Goal: Check status: Check status

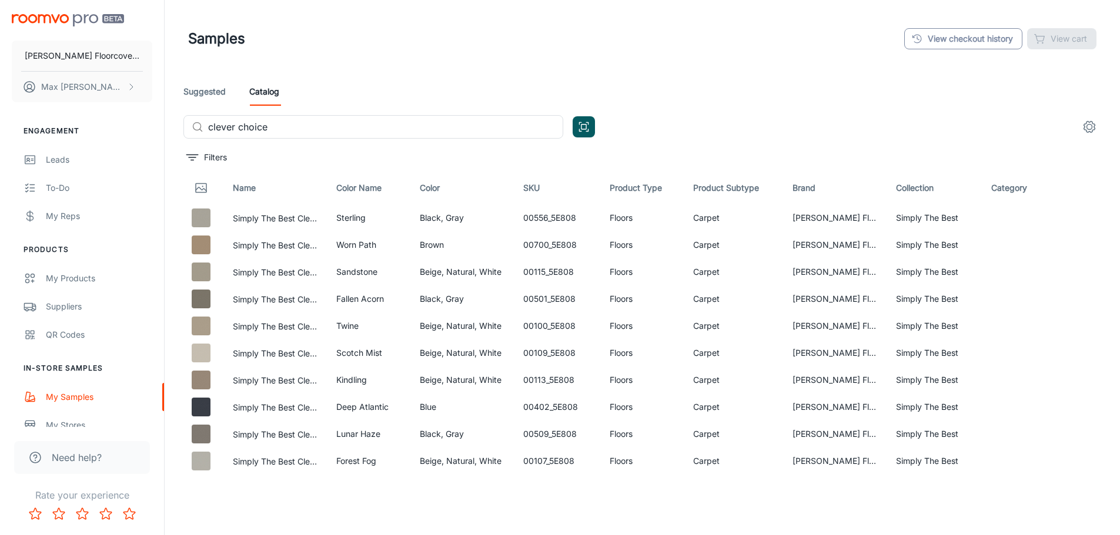
click at [971, 41] on link "View checkout history" at bounding box center [963, 38] width 118 height 21
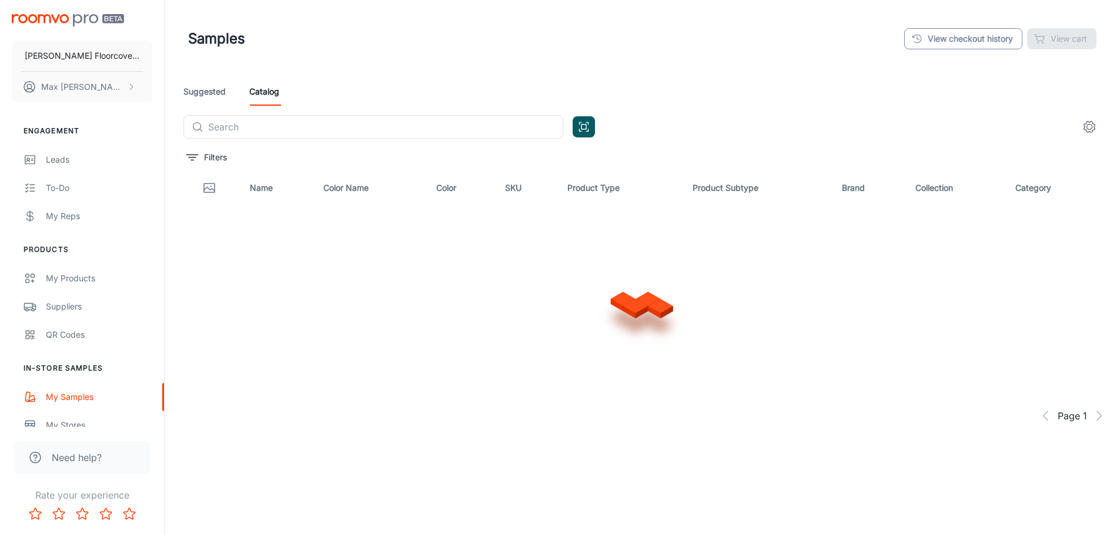
click at [955, 43] on link "View checkout history" at bounding box center [963, 38] width 118 height 21
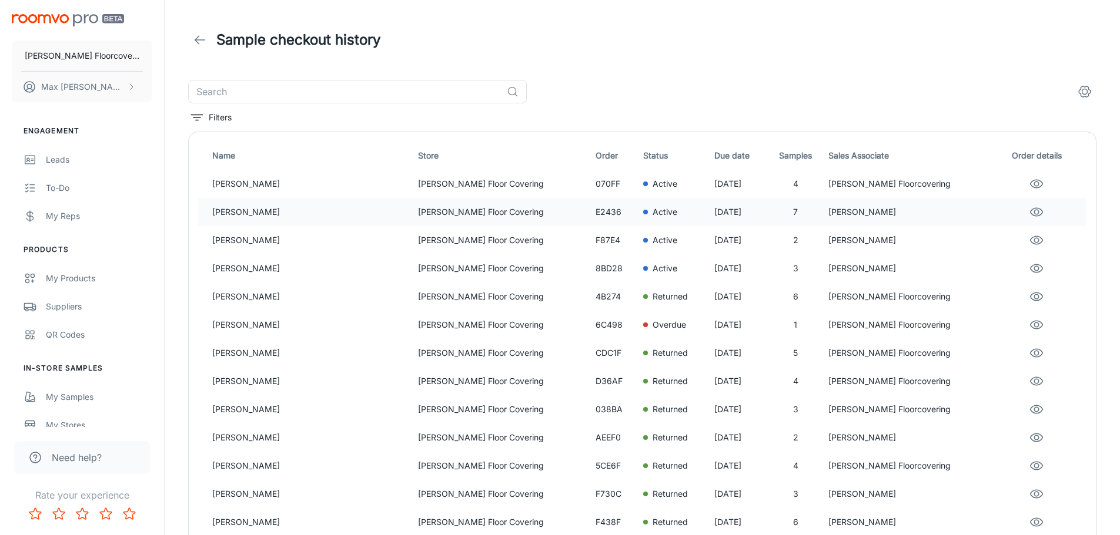
click at [301, 210] on p "Jean Esther" at bounding box center [310, 212] width 196 height 13
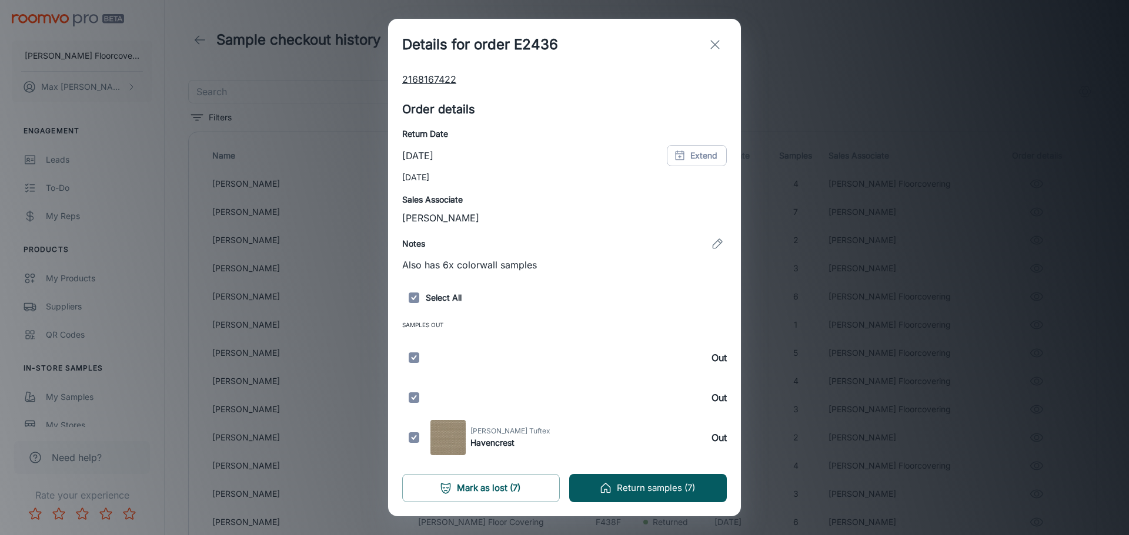
scroll to position [271, 0]
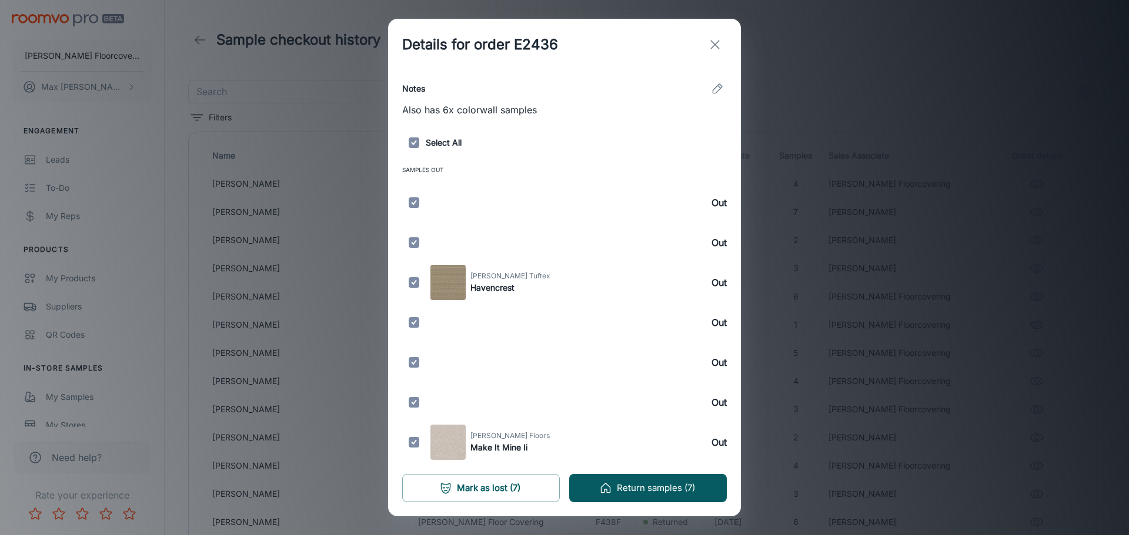
click at [323, 200] on div "Details for order E2436 Customer details Name Jean Esther Email Address jtesthe…" at bounding box center [564, 267] width 1129 height 535
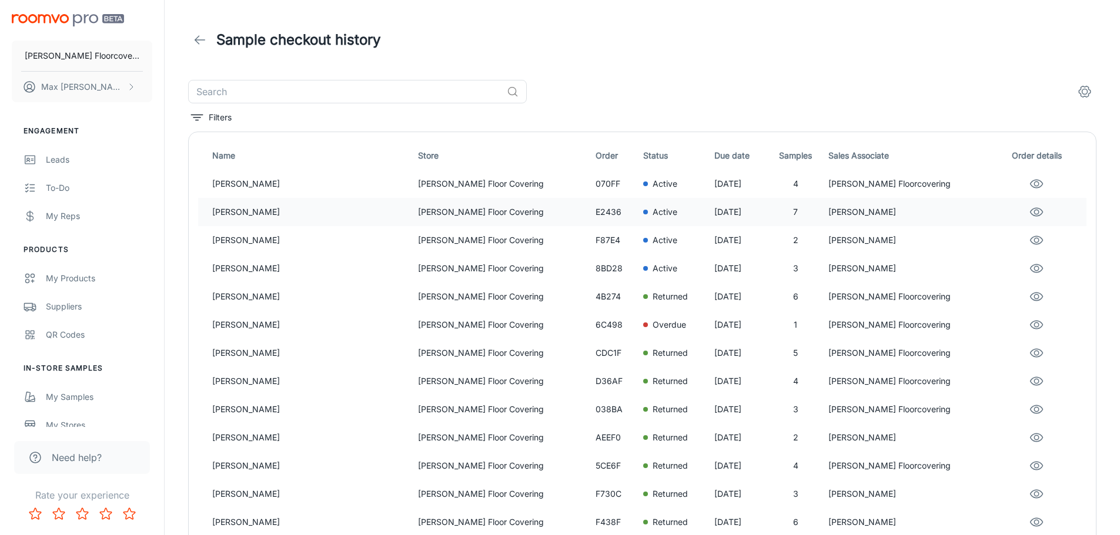
click at [239, 216] on p "Jean Esther" at bounding box center [310, 212] width 196 height 13
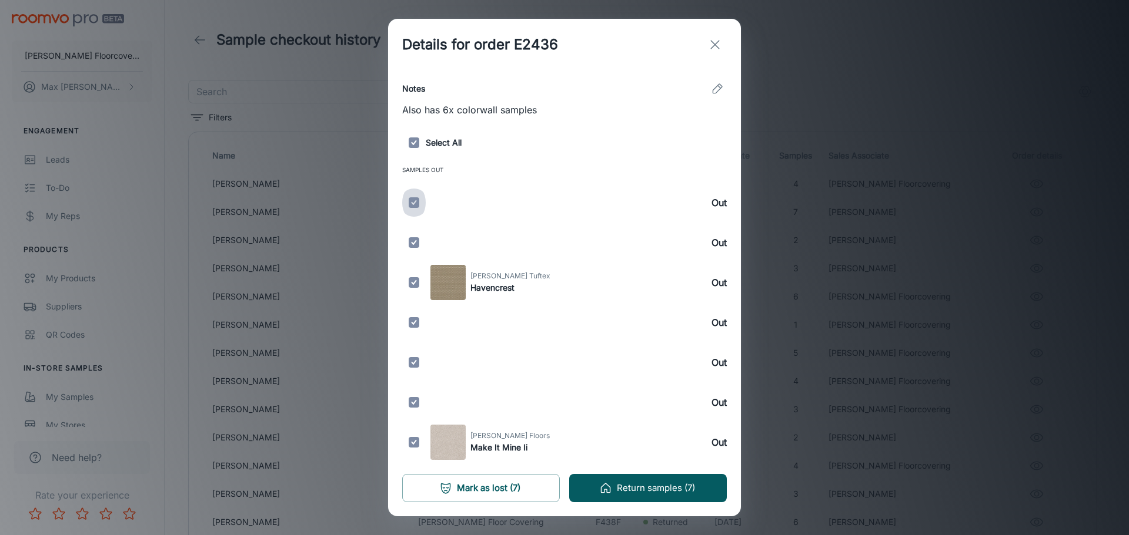
click at [411, 206] on input "checkbox" at bounding box center [414, 202] width 24 height 35
checkbox input "false"
click at [412, 203] on input "checkbox" at bounding box center [414, 202] width 24 height 35
checkbox input "true"
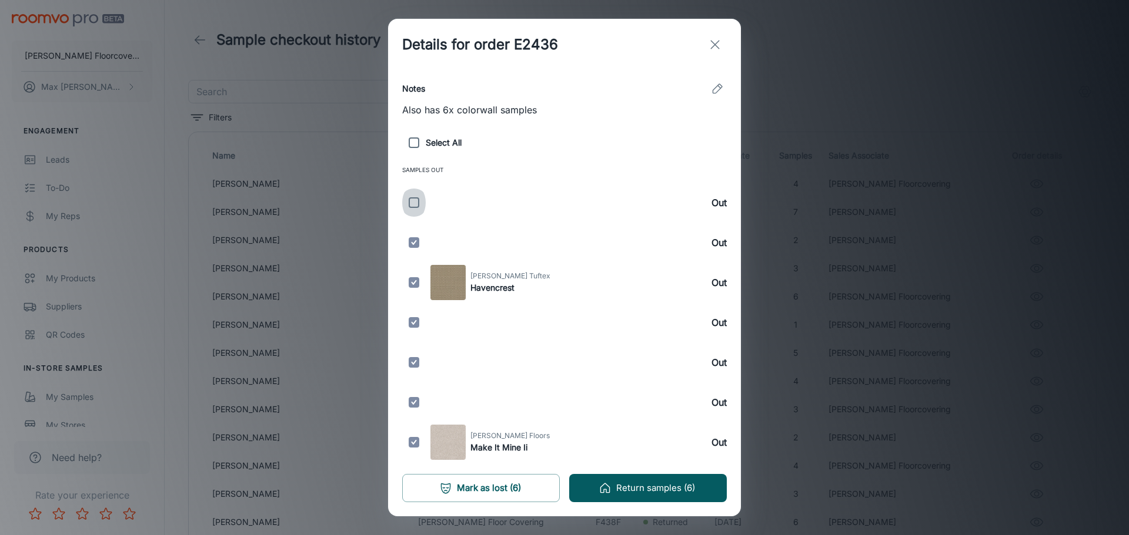
checkbox input "true"
click at [338, 273] on div "Details for order E2436 Customer details Name Jean Esther Email Address jtesthe…" at bounding box center [564, 267] width 1129 height 535
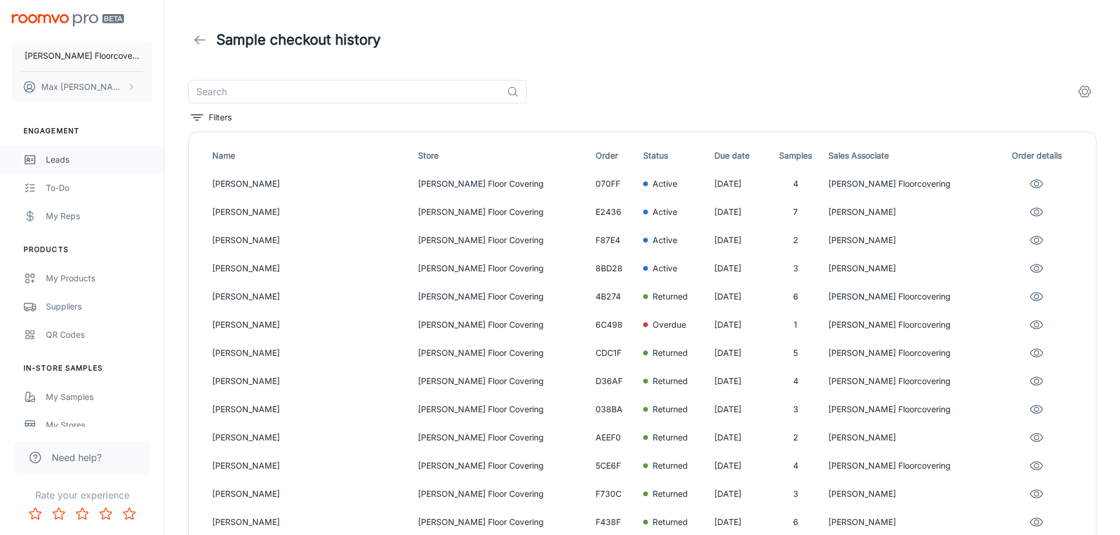
click at [63, 158] on div "Leads" at bounding box center [99, 159] width 106 height 13
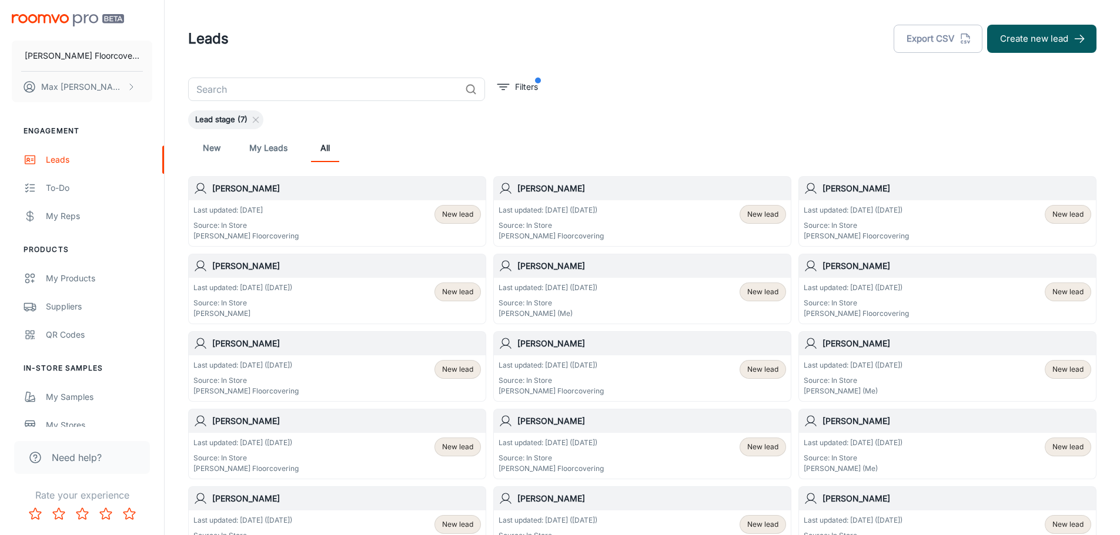
click at [674, 203] on div "Last updated: Sep 19 (1 days ago) Source: In Store Fredericks Floorcovering New…" at bounding box center [642, 223] width 297 height 46
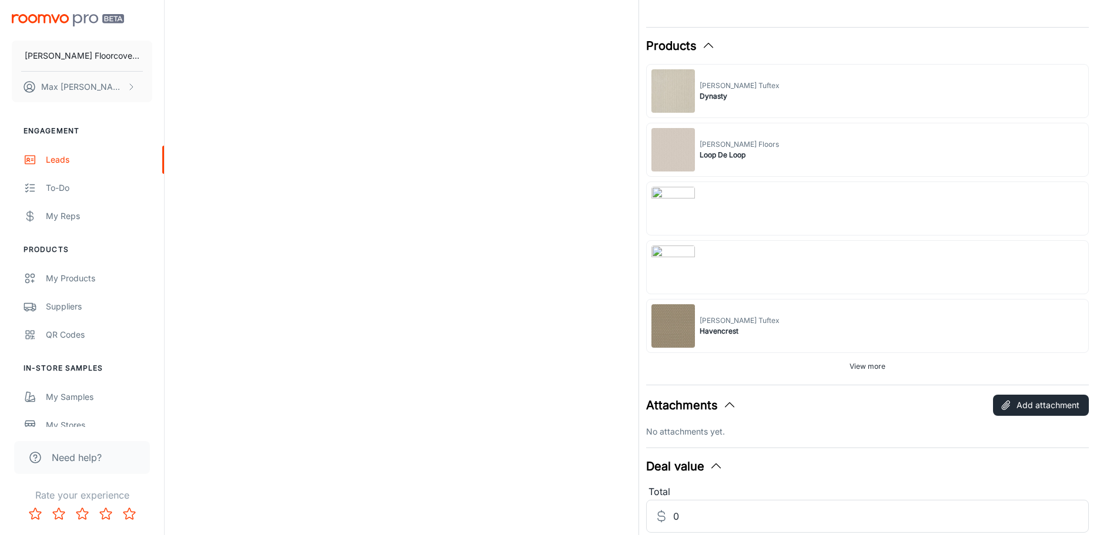
scroll to position [796, 0]
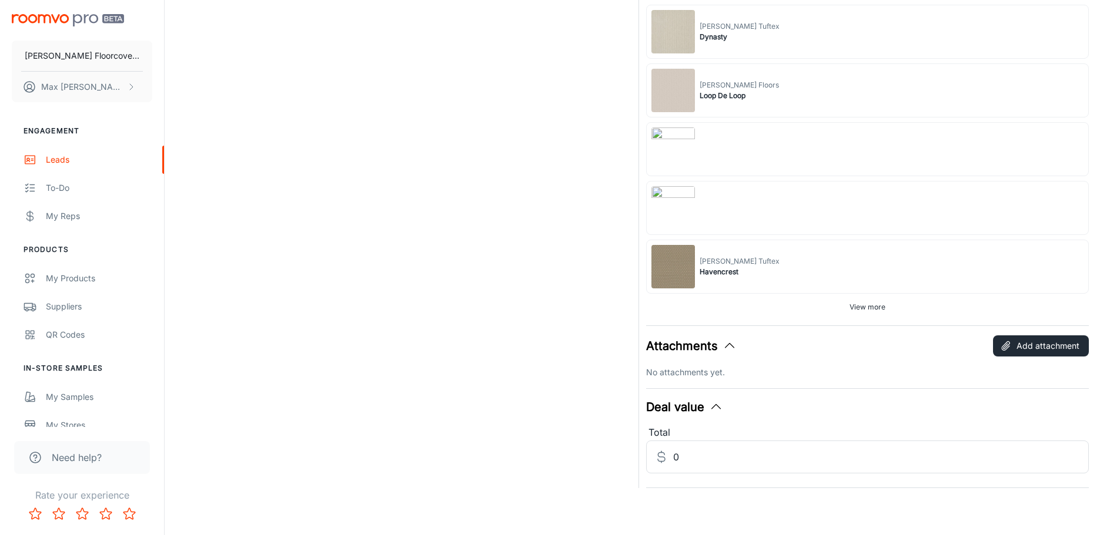
click at [859, 309] on span "View more" at bounding box center [867, 307] width 36 height 11
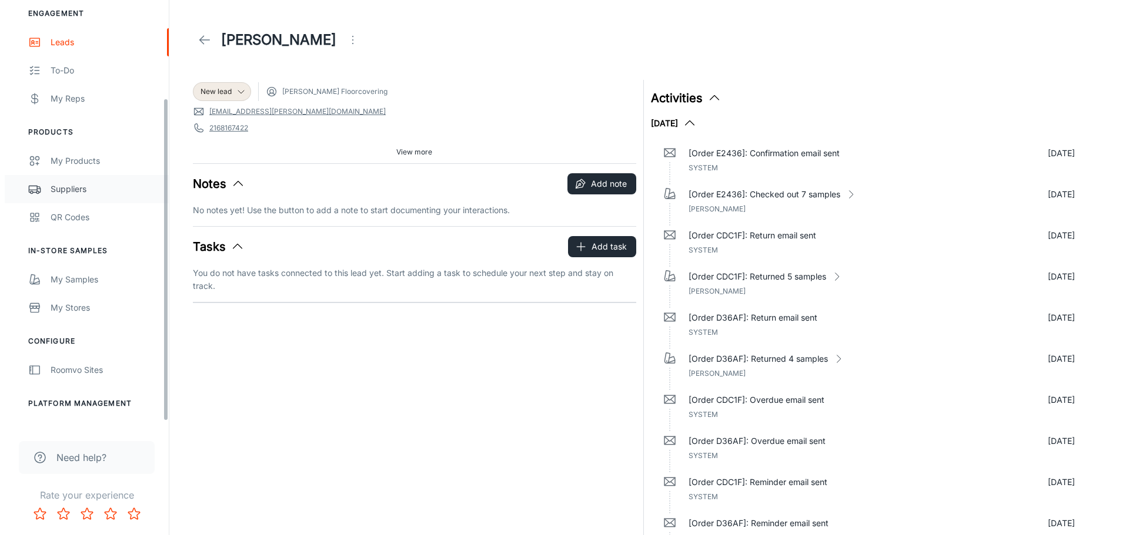
scroll to position [137, 0]
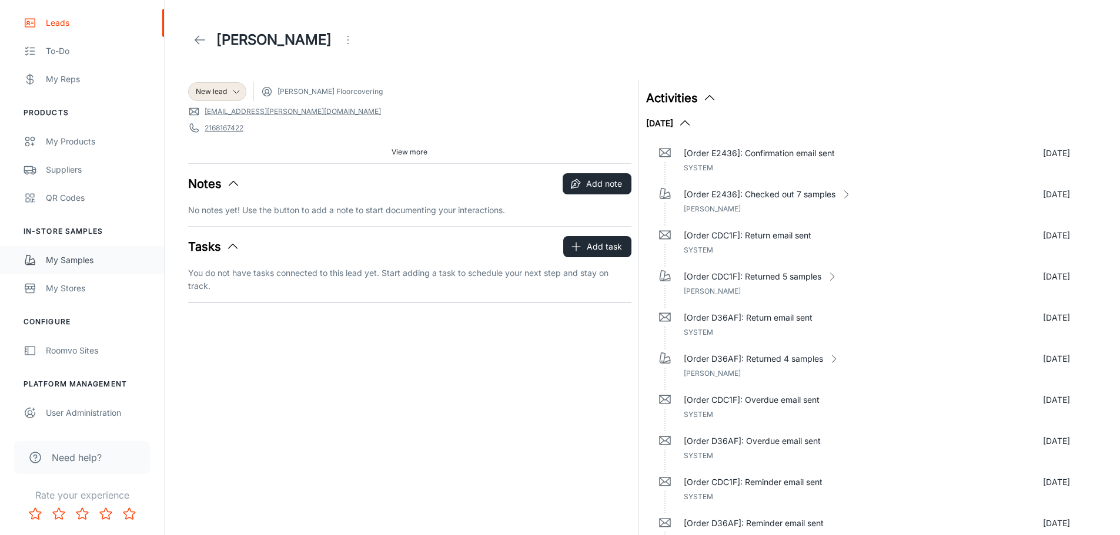
click at [79, 265] on div "My Samples" at bounding box center [99, 260] width 106 height 13
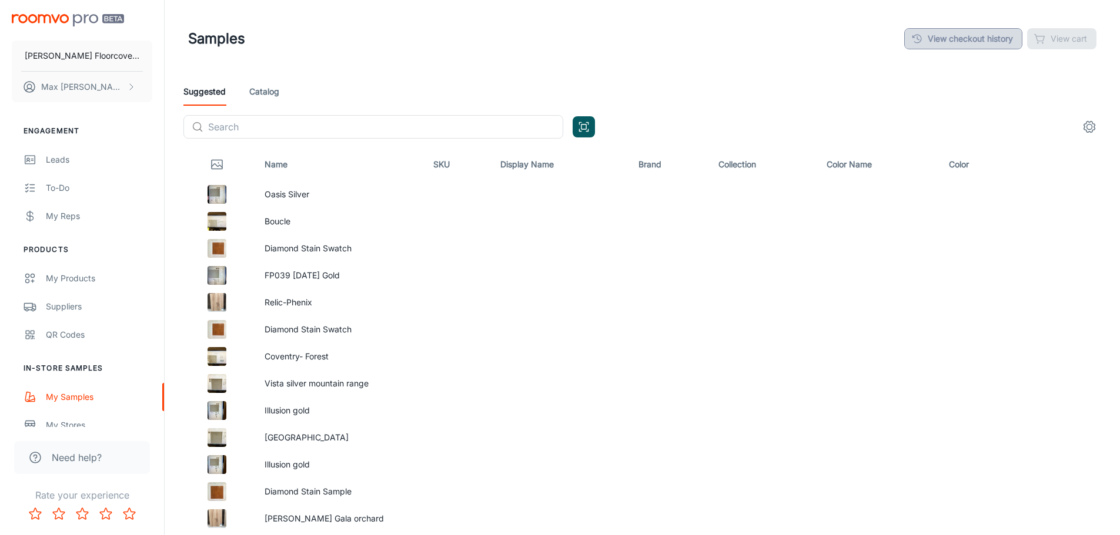
click at [932, 38] on link "View checkout history" at bounding box center [963, 38] width 118 height 21
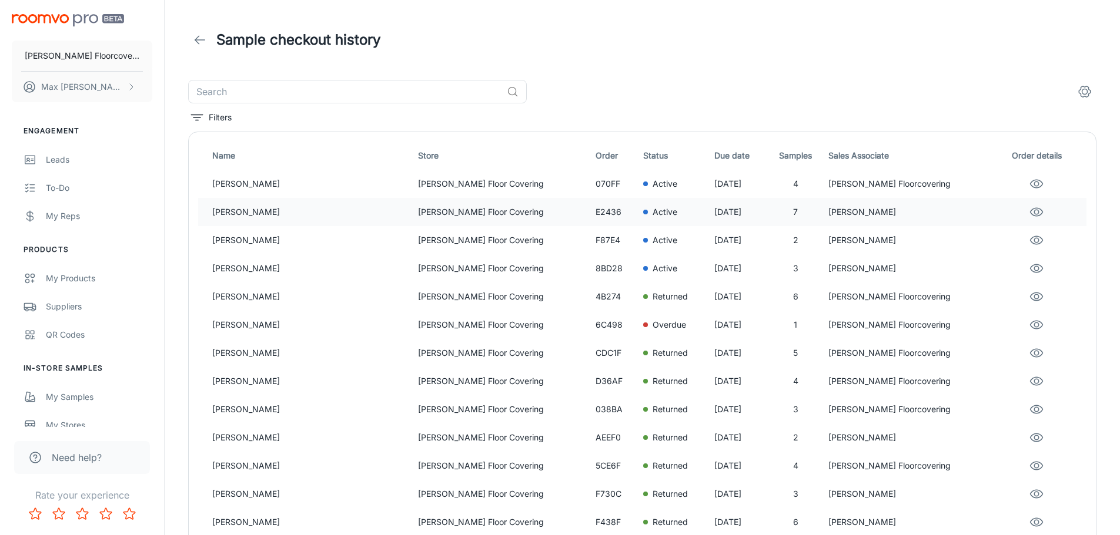
click at [276, 213] on p "Jean Esther" at bounding box center [310, 212] width 196 height 13
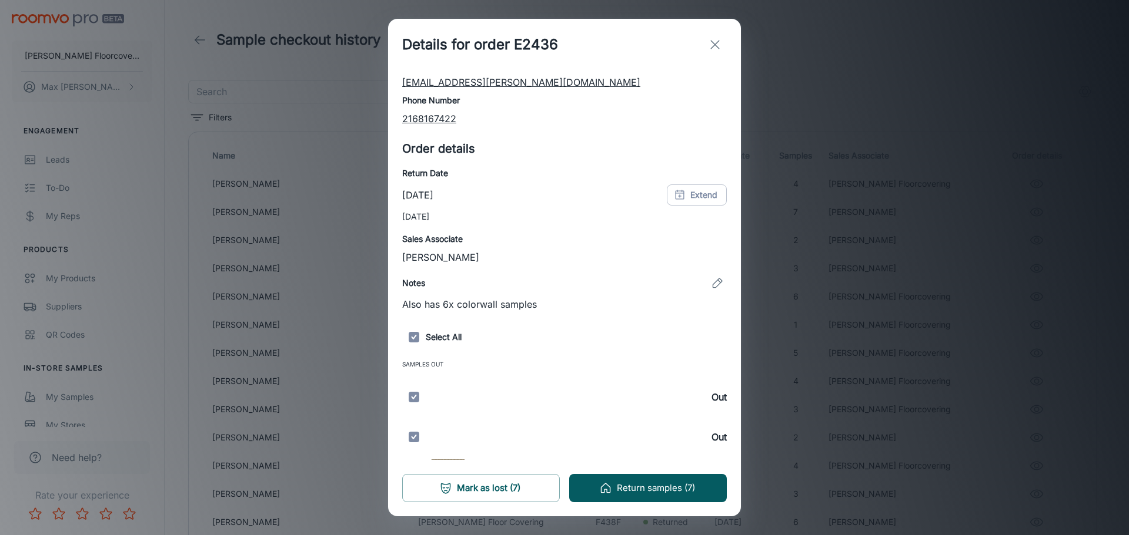
scroll to position [271, 0]
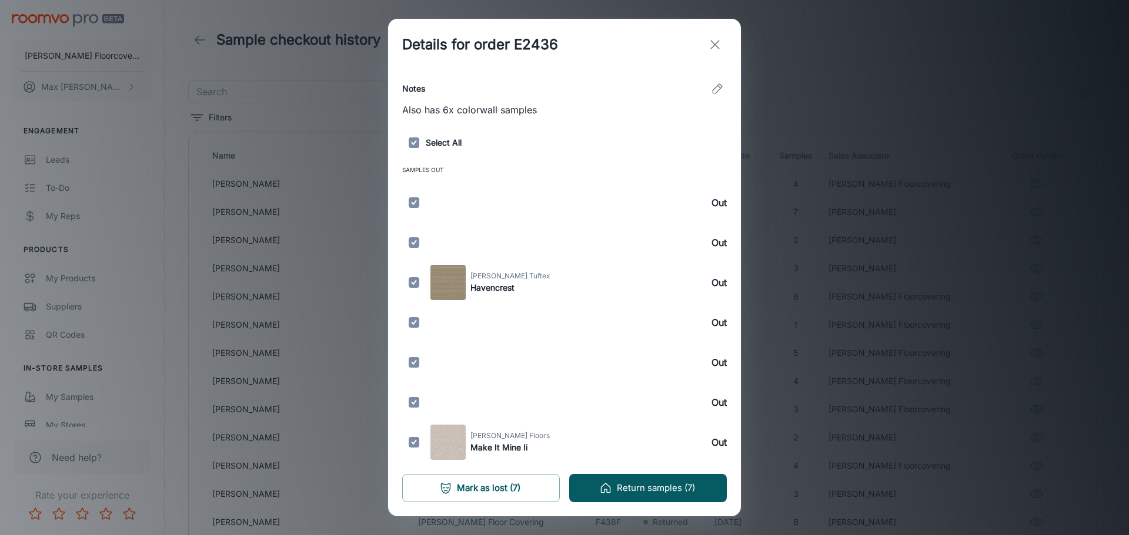
click at [716, 43] on line "exit" at bounding box center [715, 45] width 8 height 8
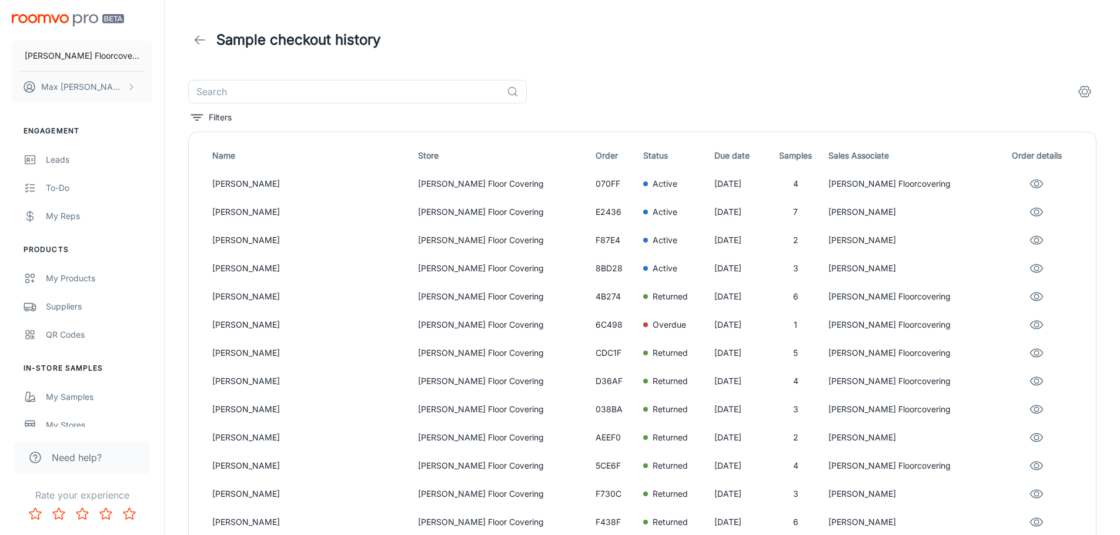
click at [712, 28] on div "Sample checkout history" at bounding box center [642, 40] width 908 height 33
click at [287, 269] on p "Lenny Tekien" at bounding box center [310, 268] width 196 height 13
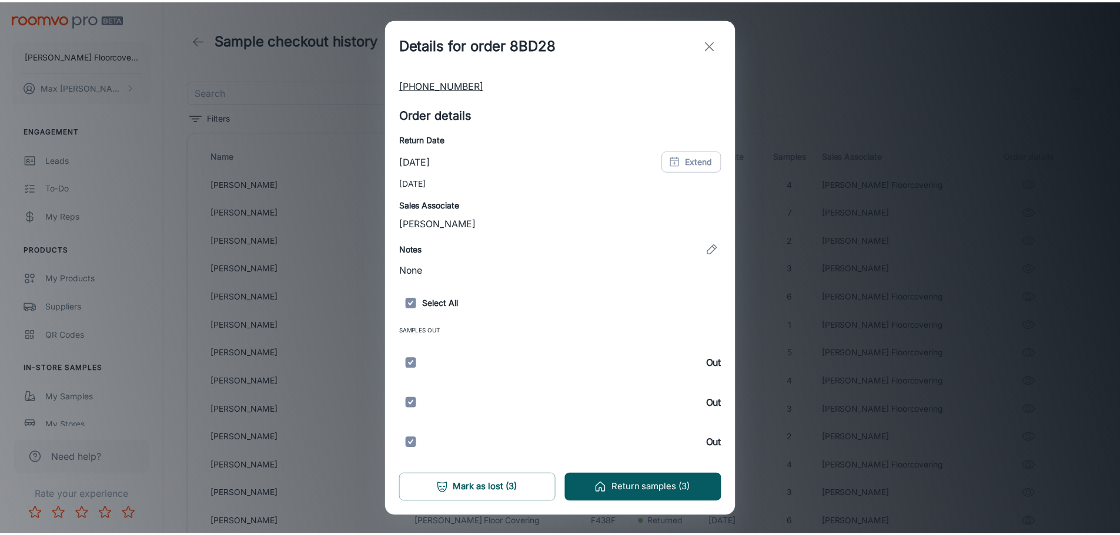
scroll to position [111, 0]
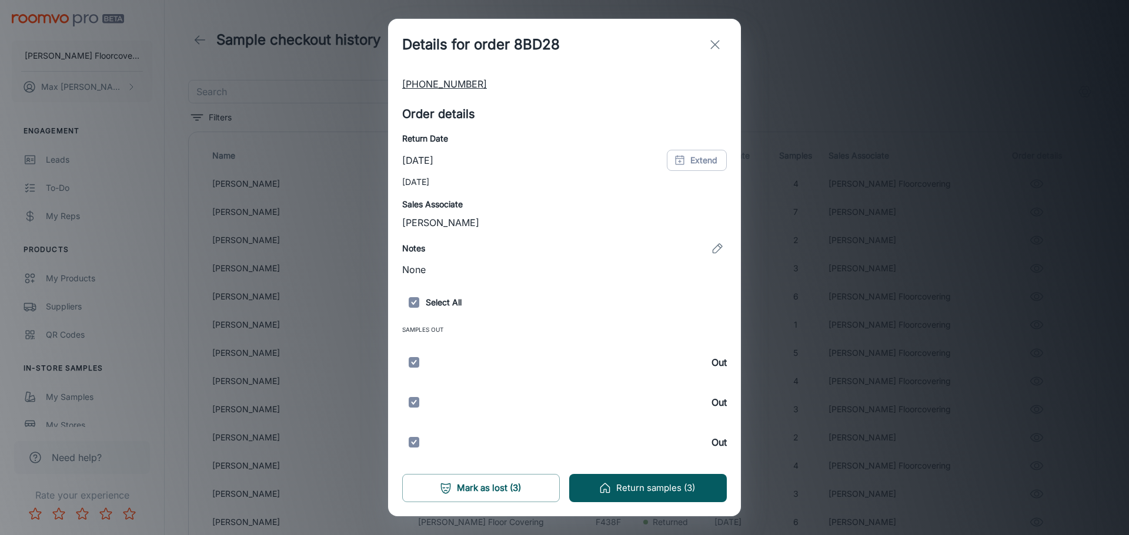
click at [885, 122] on div "Details for order 8BD28 Customer details Name Lenny Tekien Email Address Ltekia…" at bounding box center [564, 267] width 1129 height 535
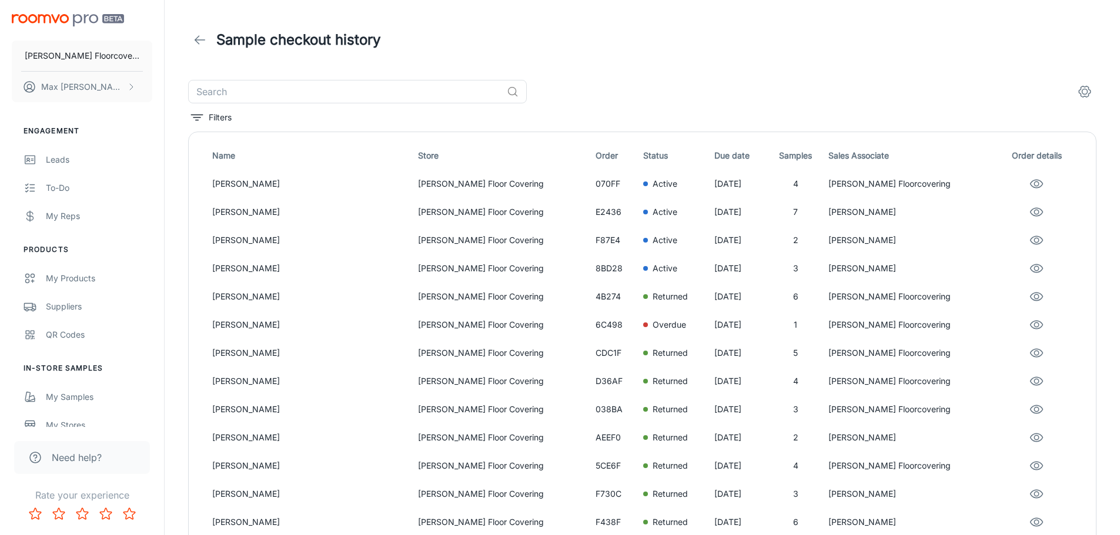
click at [781, 87] on div "​" at bounding box center [642, 92] width 908 height 24
